Goal: Find specific page/section: Find specific page/section

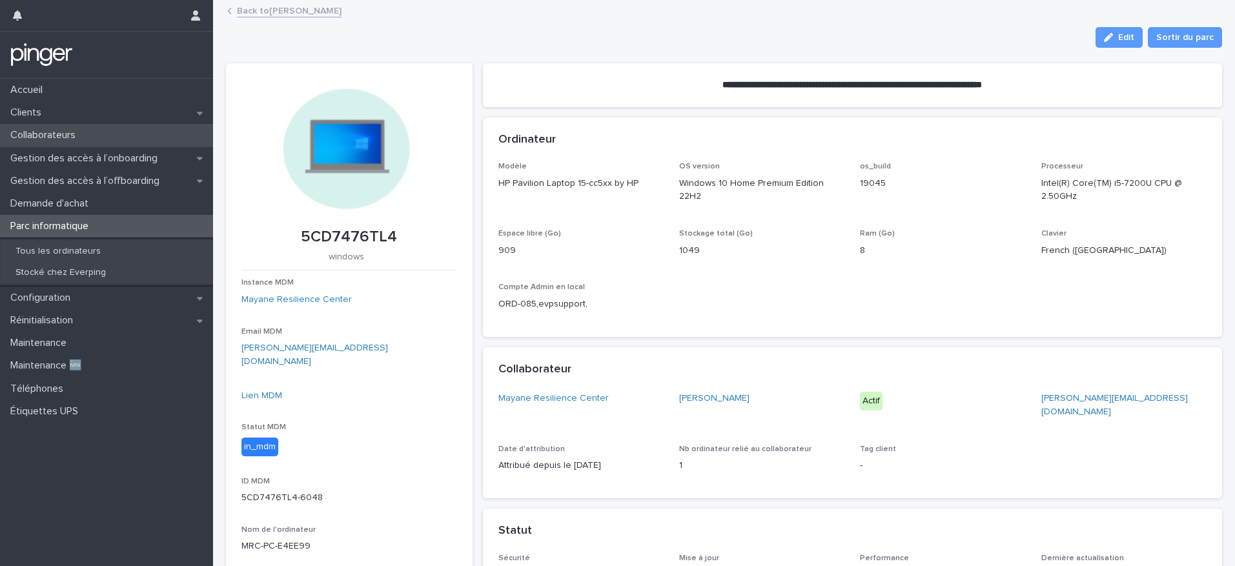
click at [86, 130] on p "Collaborateurs" at bounding box center [45, 135] width 81 height 12
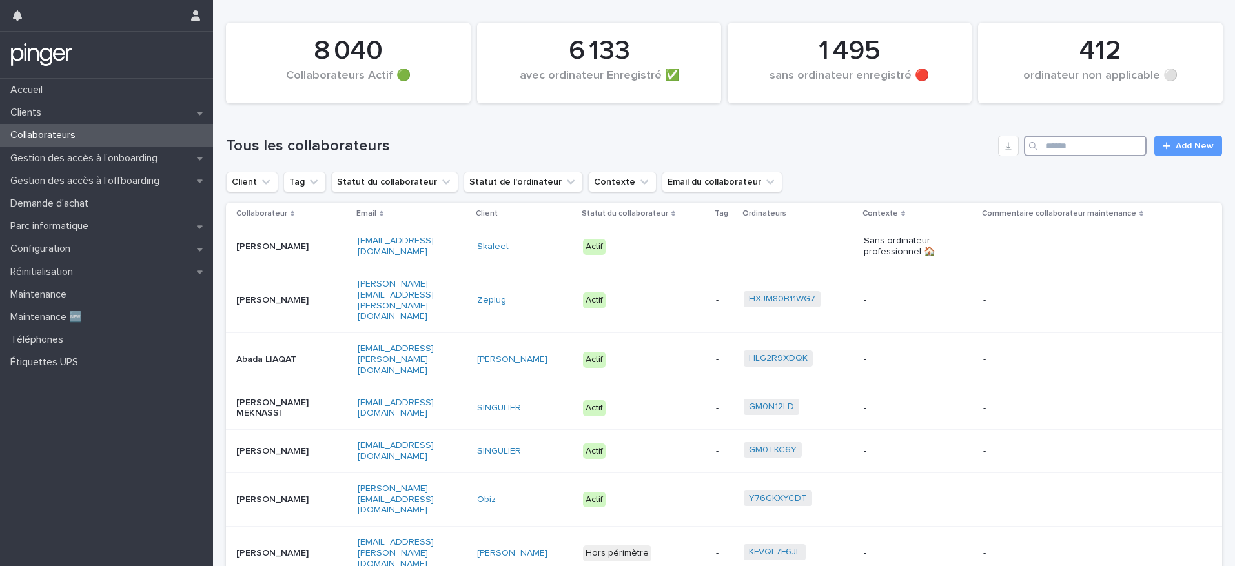
click at [1093, 149] on input "Search" at bounding box center [1085, 146] width 123 height 21
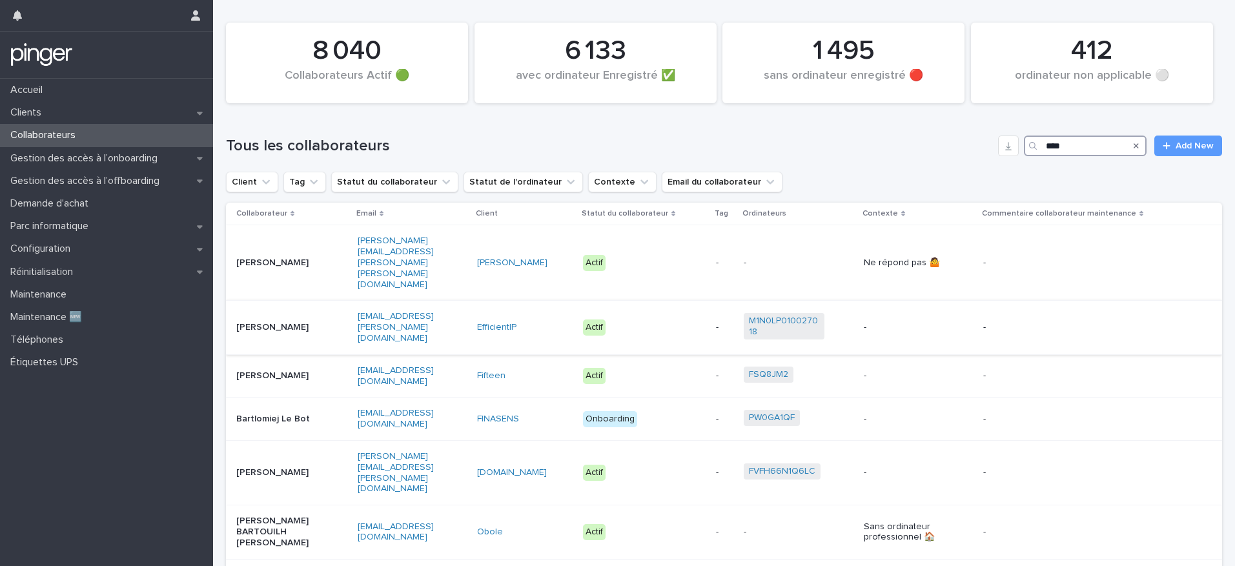
type input "****"
click at [317, 317] on div "[PERSON_NAME]" at bounding box center [291, 327] width 111 height 21
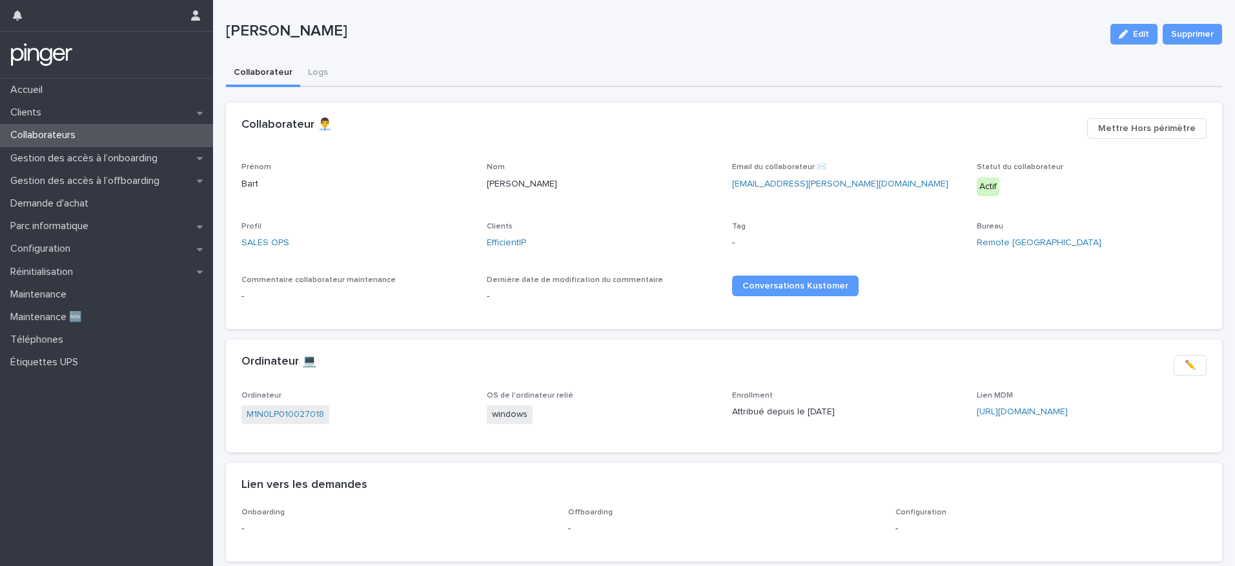
scroll to position [99, 0]
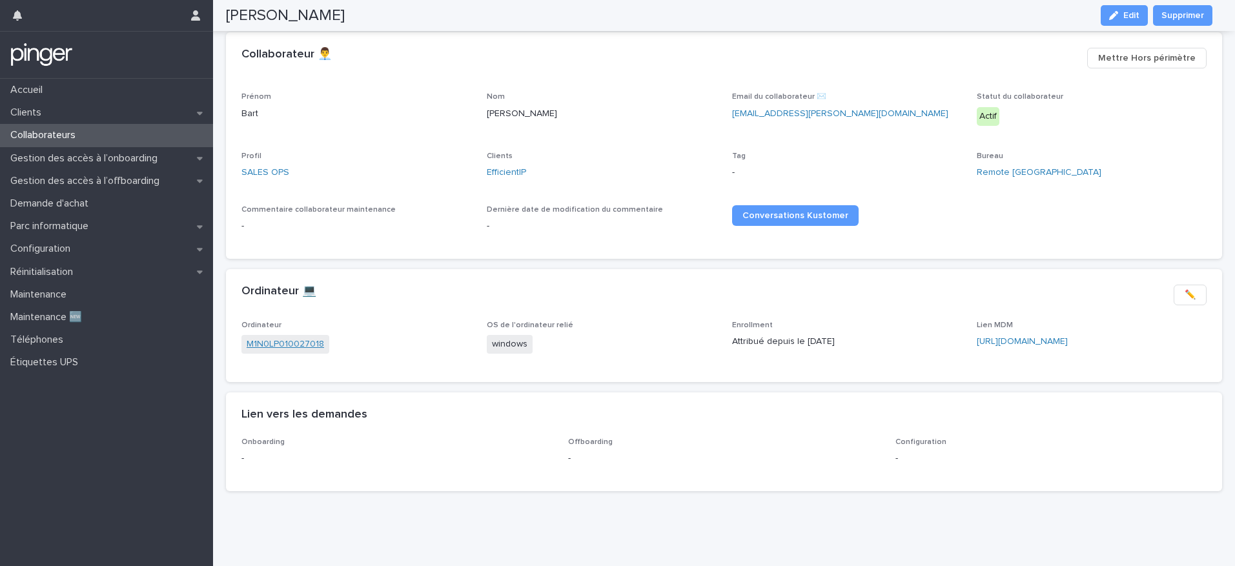
click at [303, 338] on link "M1N0LP010027018" at bounding box center [285, 345] width 77 height 14
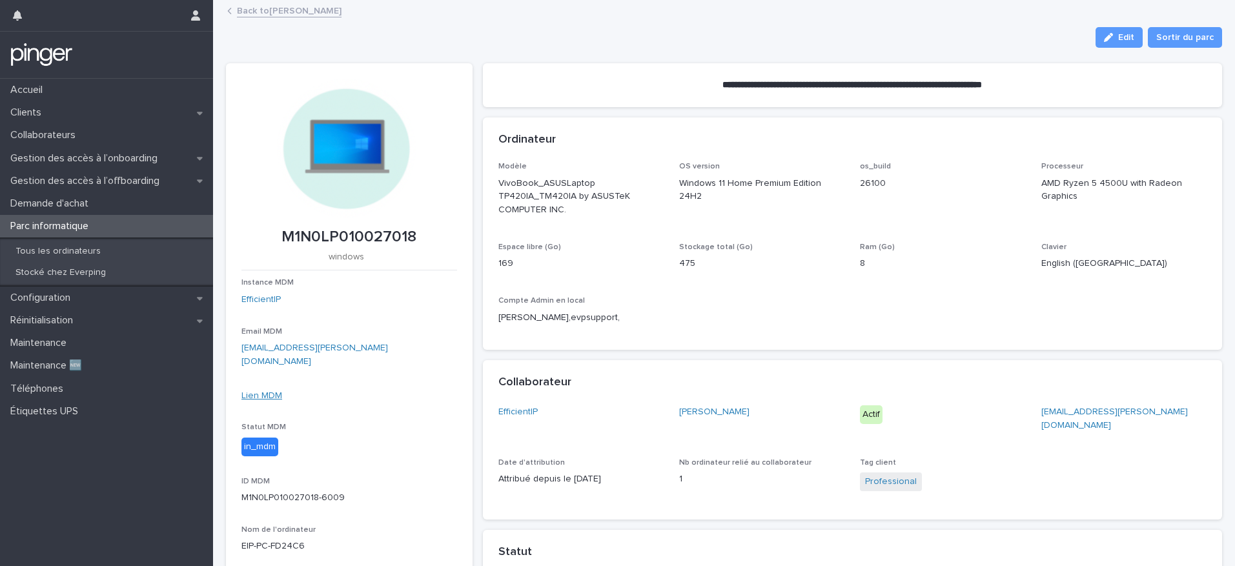
click at [278, 391] on link "Lien MDM" at bounding box center [262, 395] width 41 height 9
